Goal: Find specific page/section: Find specific page/section

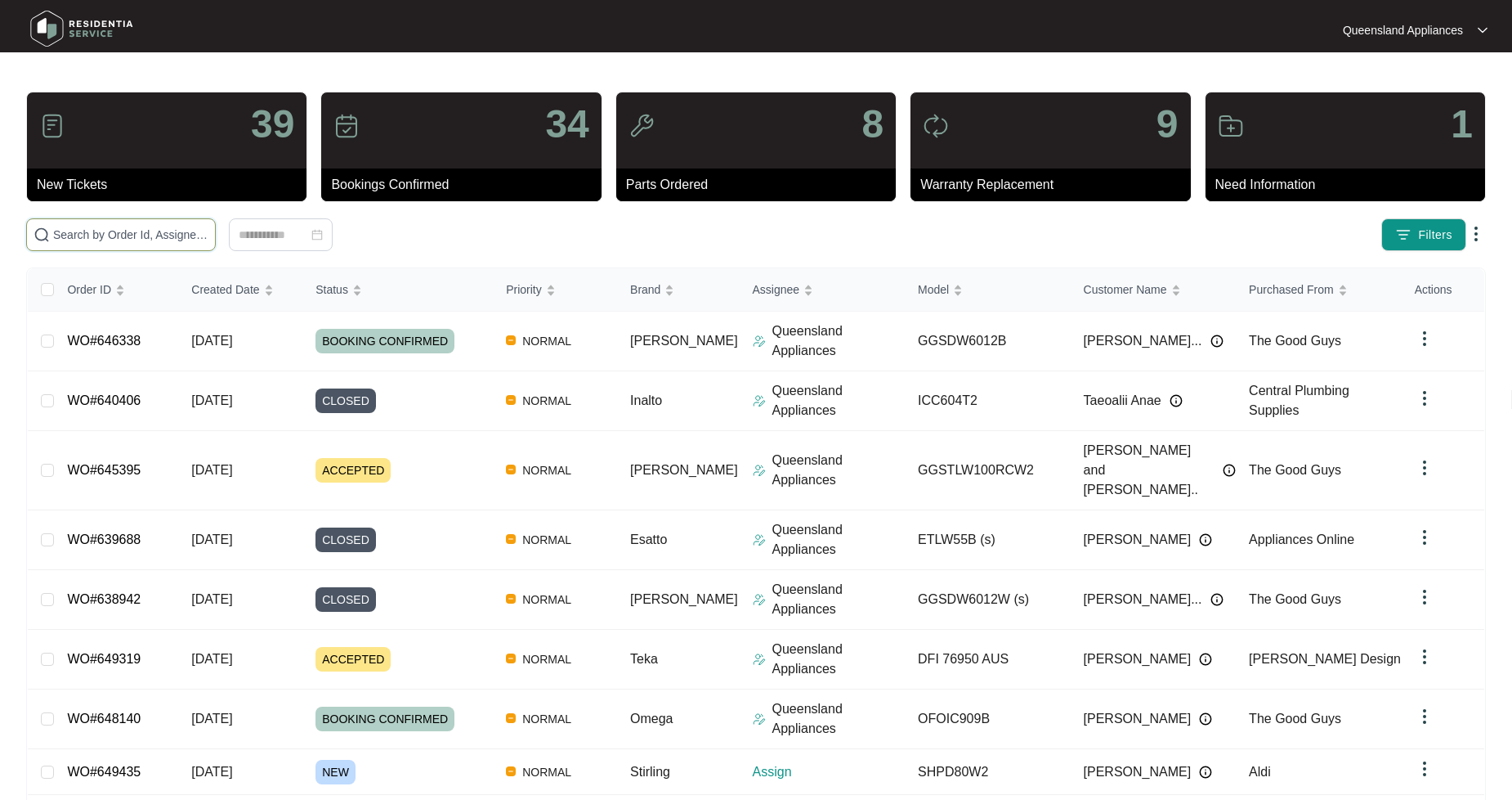
drag, startPoint x: 0, startPoint y: 0, endPoint x: 96, endPoint y: 237, distance: 255.7
click at [96, 237] on input "text" at bounding box center [131, 234] width 155 height 18
paste input "649435"
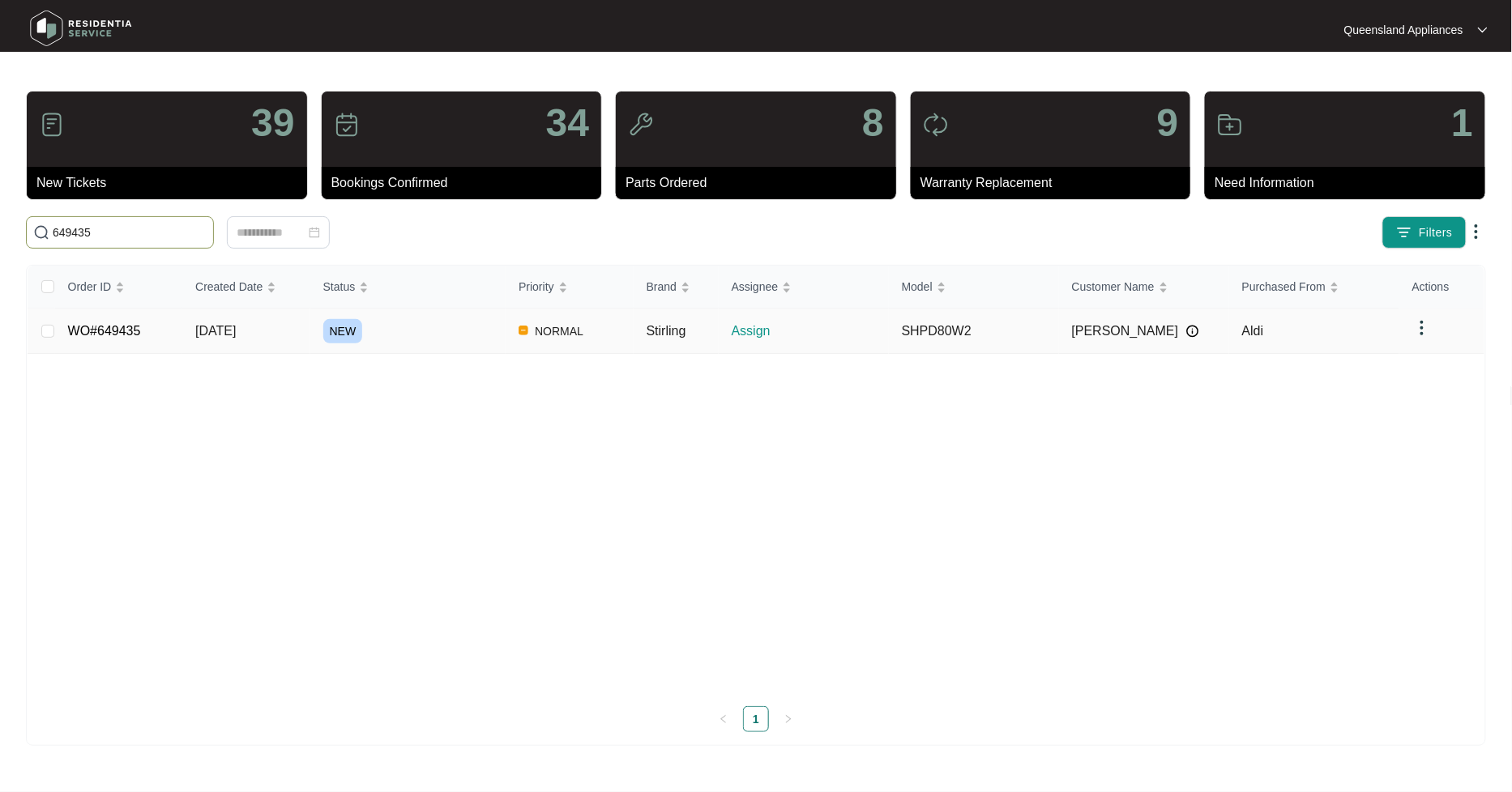
type input "649435"
click at [139, 338] on td "WO#649435" at bounding box center [118, 331] width 128 height 45
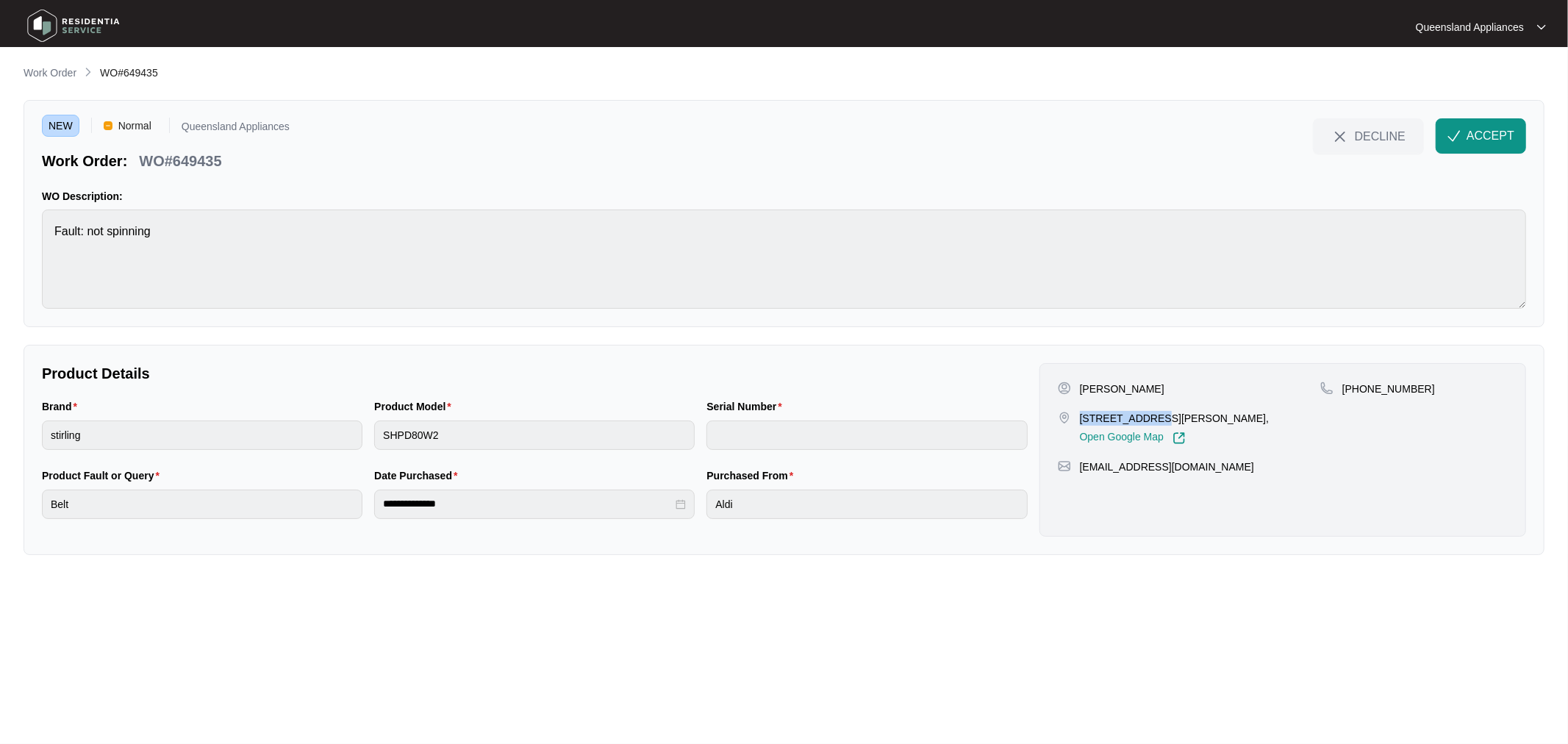
drag, startPoint x: 1080, startPoint y: 416, endPoint x: 1140, endPoint y: 417, distance: 60.0
click at [1140, 417] on p "[STREET_ADDRESS][PERSON_NAME]," at bounding box center [1175, 418] width 190 height 15
copy p "[STREET_ADDRESS][PERSON_NAME]"
